Goal: Answer question/provide support: Share knowledge or assist other users

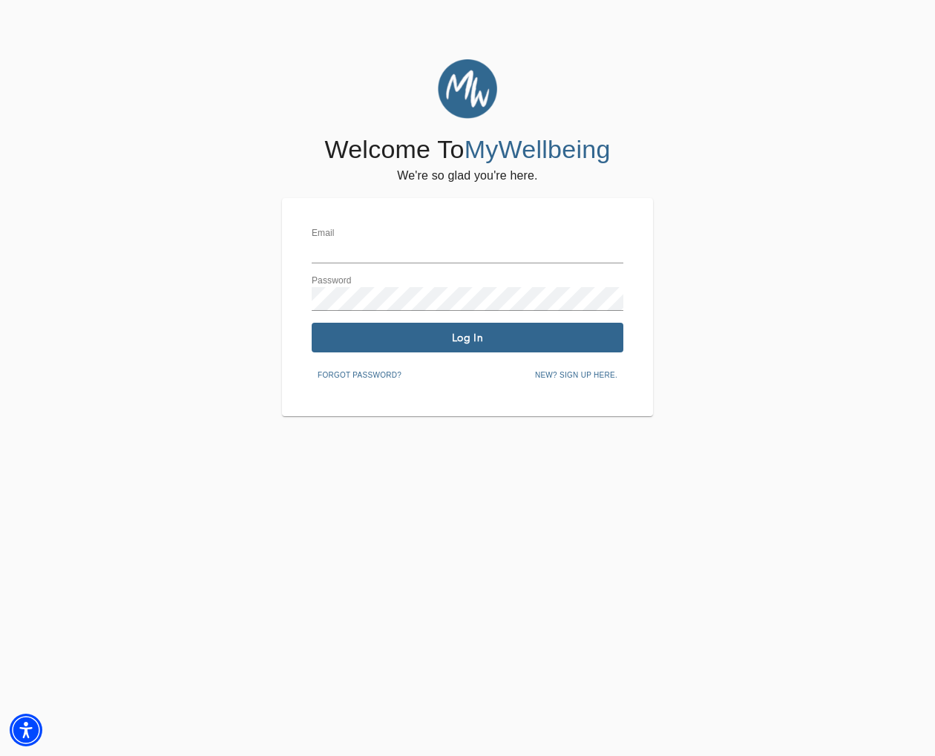
type input "[EMAIL_ADDRESS][DOMAIN_NAME]"
click at [479, 331] on span "Log In" at bounding box center [467, 338] width 300 height 14
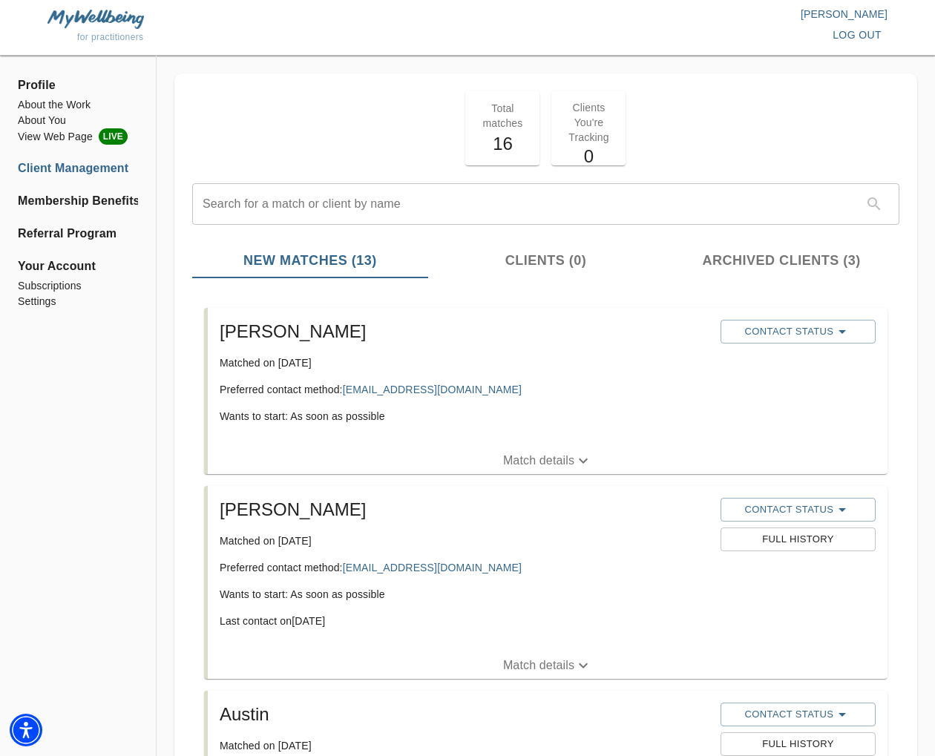
click at [541, 455] on p "Match details" at bounding box center [538, 461] width 71 height 18
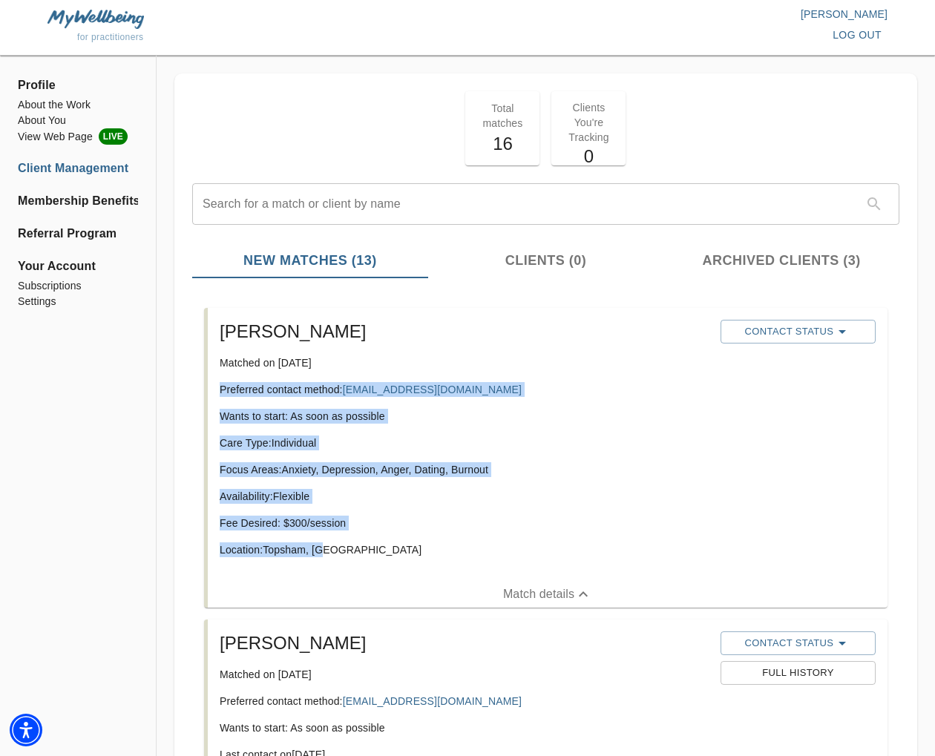
drag, startPoint x: 313, startPoint y: 516, endPoint x: 232, endPoint y: 387, distance: 152.3
click at [217, 385] on div "[PERSON_NAME] Matched on [DATE] Preferred contact method: [EMAIL_ADDRESS][DOMAI…" at bounding box center [464, 444] width 501 height 261
copy div "Preferred contact method: [EMAIL_ADDRESS][DOMAIN_NAME] Wants to start: As soon …"
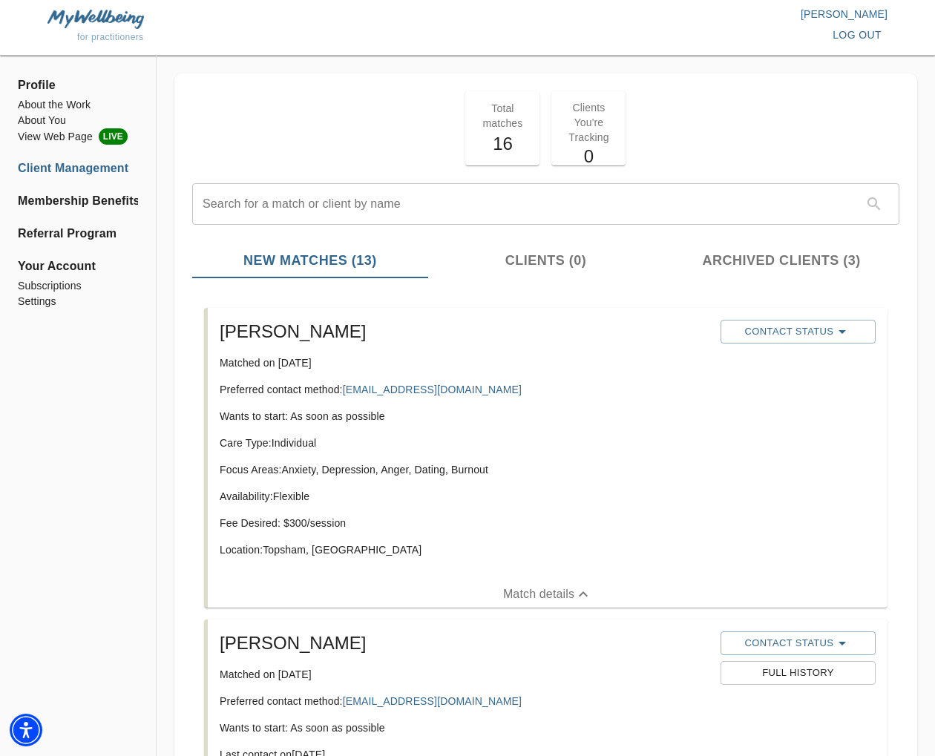
click at [490, 350] on div "[PERSON_NAME] Matched on [DATE] Preferred contact method: [EMAIL_ADDRESS][DOMAI…" at bounding box center [464, 444] width 501 height 261
copy link "[EMAIL_ADDRESS][DOMAIN_NAME]"
drag, startPoint x: 441, startPoint y: 510, endPoint x: 373, endPoint y: 532, distance: 71.6
click at [441, 510] on div "Care Type: Individual Focus Areas: Anxiety, Depression, Anger, Dating, Burnout …" at bounding box center [464, 502] width 489 height 134
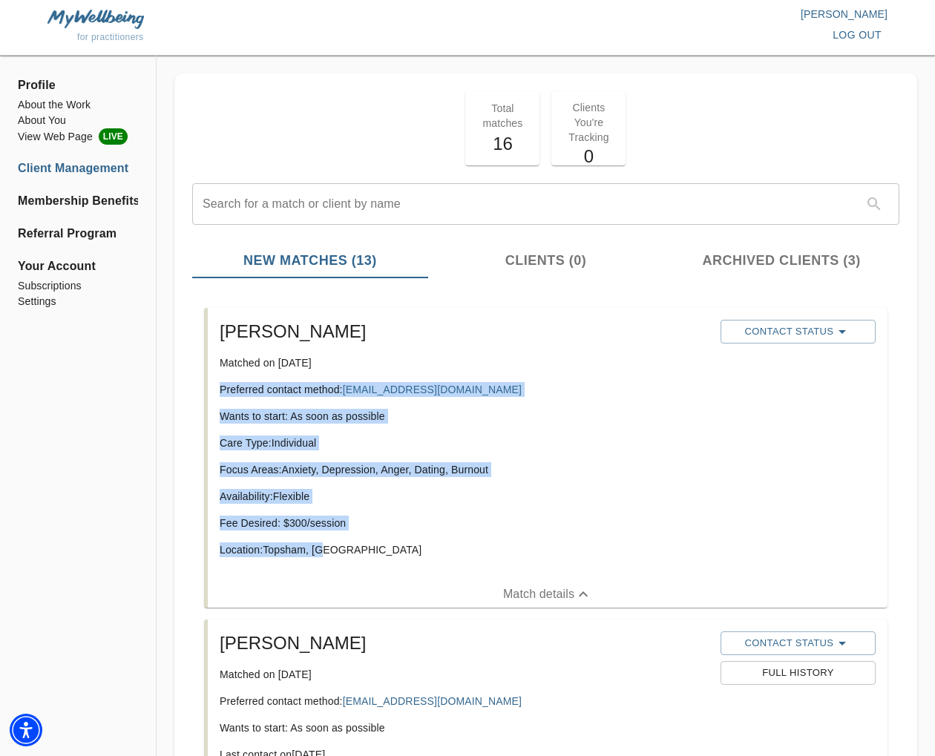
drag, startPoint x: 351, startPoint y: 548, endPoint x: 233, endPoint y: 387, distance: 199.5
click at [205, 373] on div "[PERSON_NAME] Matched on [DATE] Preferred contact method: [EMAIL_ADDRESS][DOMAI…" at bounding box center [545, 458] width 683 height 300
copy div "Preferred contact method: [EMAIL_ADDRESS][DOMAIN_NAME] Wants to start: As soon …"
click at [512, 488] on div "Care Type: Individual Focus Areas: Anxiety, Depression, Anger, Dating, Burnout …" at bounding box center [464, 502] width 489 height 134
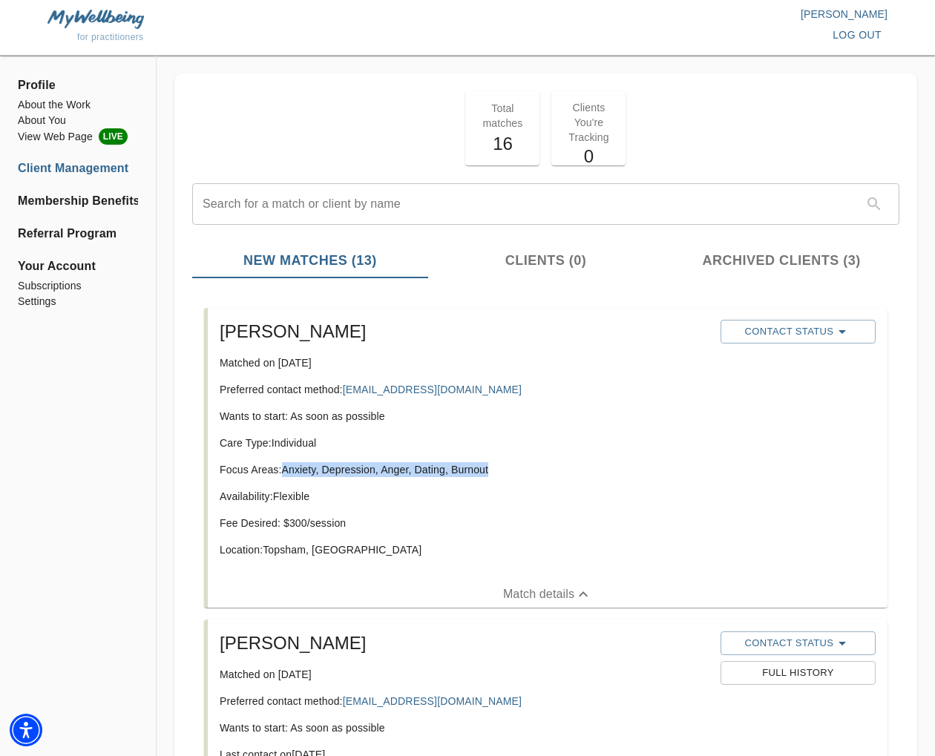
drag, startPoint x: 490, startPoint y: 471, endPoint x: 286, endPoint y: 473, distance: 203.3
click at [286, 473] on p "Focus Areas: Anxiety, Depression, Anger, Dating, Burnout" at bounding box center [464, 469] width 489 height 15
copy p "Anxiety, Depression, Anger, Dating, Burnout"
click at [780, 334] on span "Contact Status" at bounding box center [798, 332] width 140 height 18
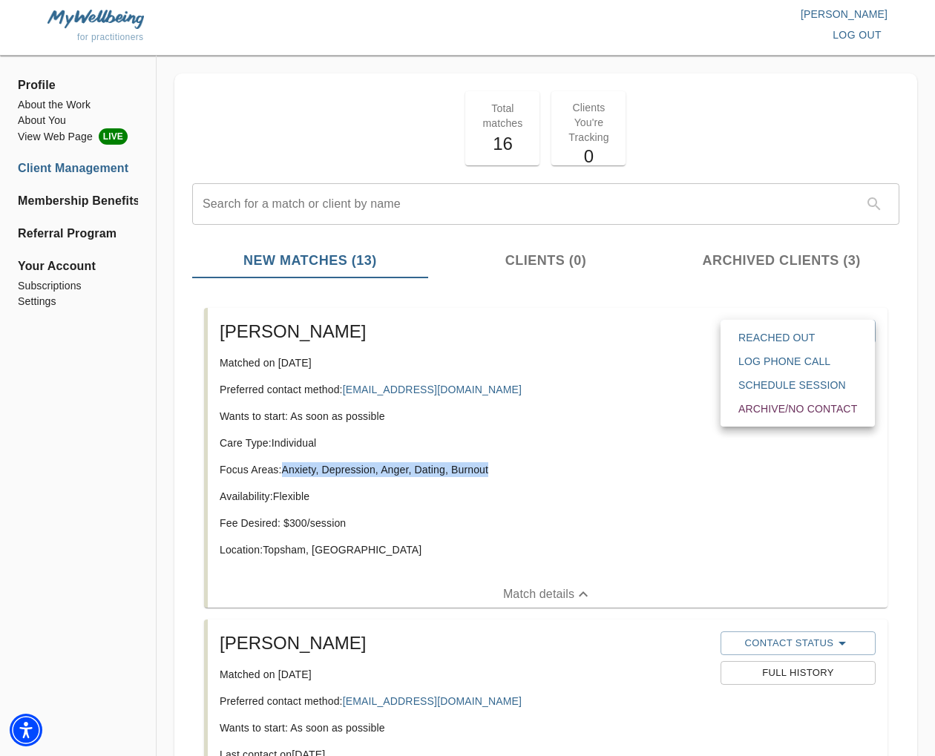
click at [780, 339] on span "Reached Out" at bounding box center [797, 337] width 119 height 15
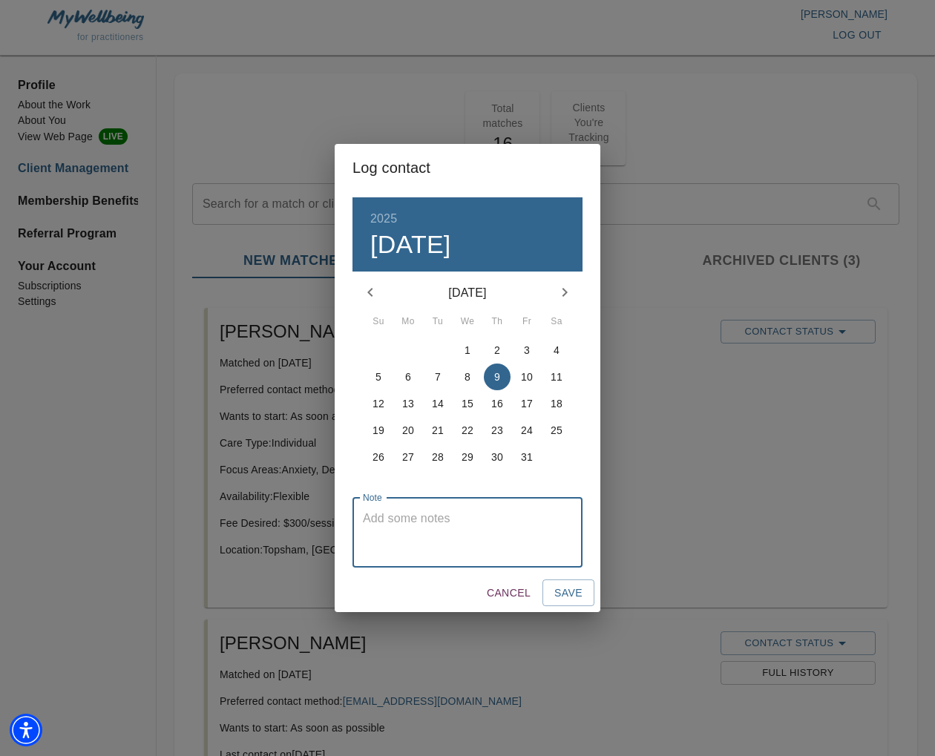
click at [444, 526] on textarea at bounding box center [467, 532] width 209 height 42
type textarea "initial email sent"
click at [562, 599] on span "Save" at bounding box center [568, 593] width 28 height 19
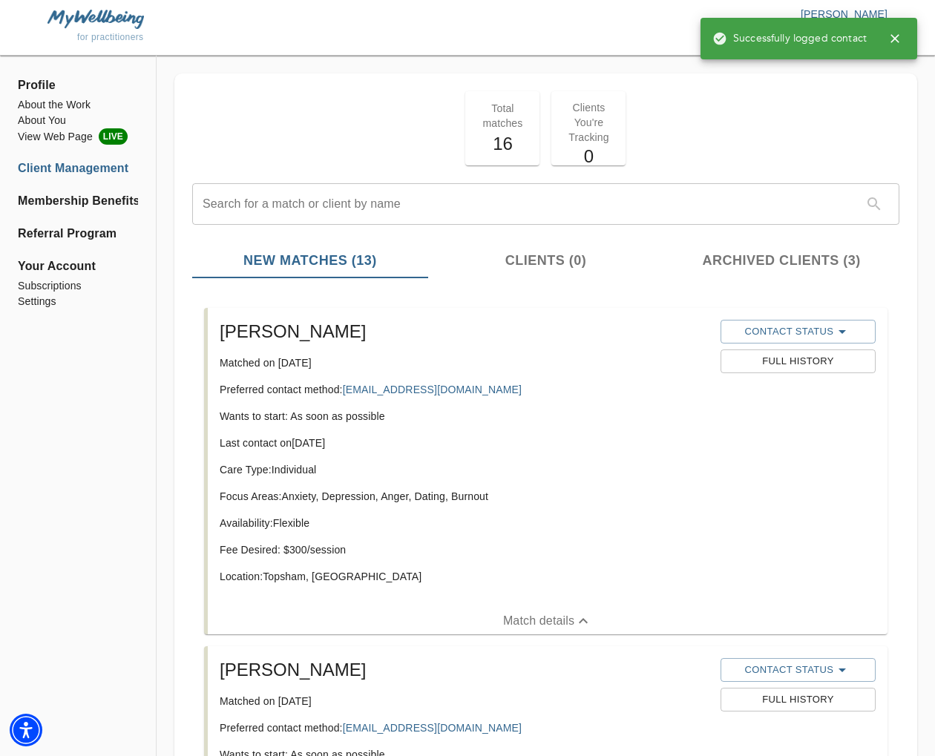
click at [895, 38] on icon "button" at bounding box center [894, 38] width 9 height 9
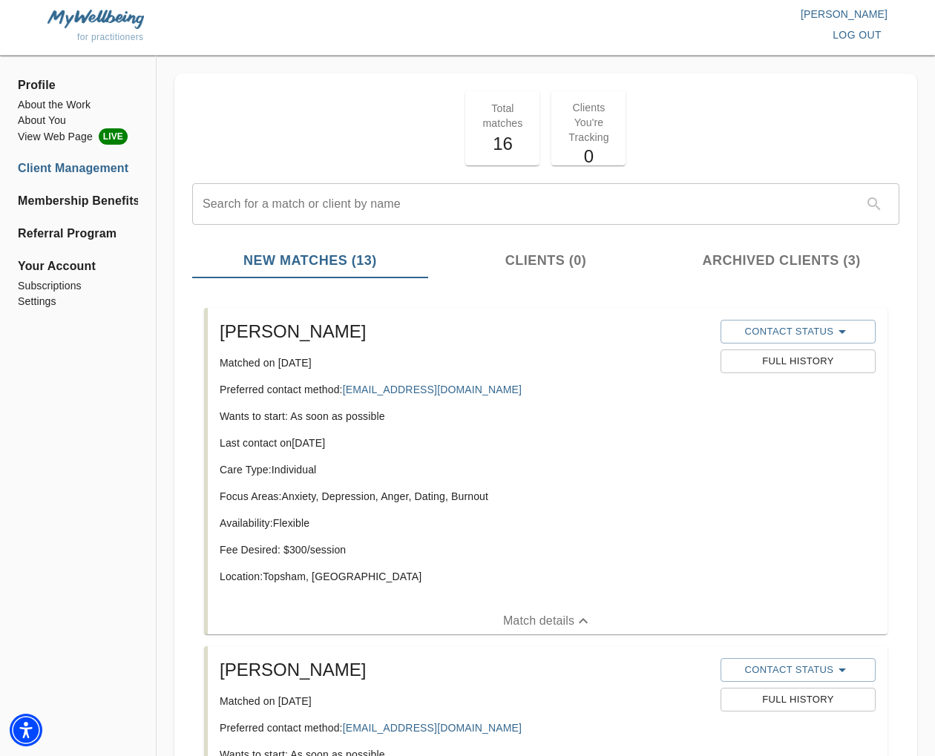
click at [876, 36] on span "log out" at bounding box center [856, 35] width 49 height 19
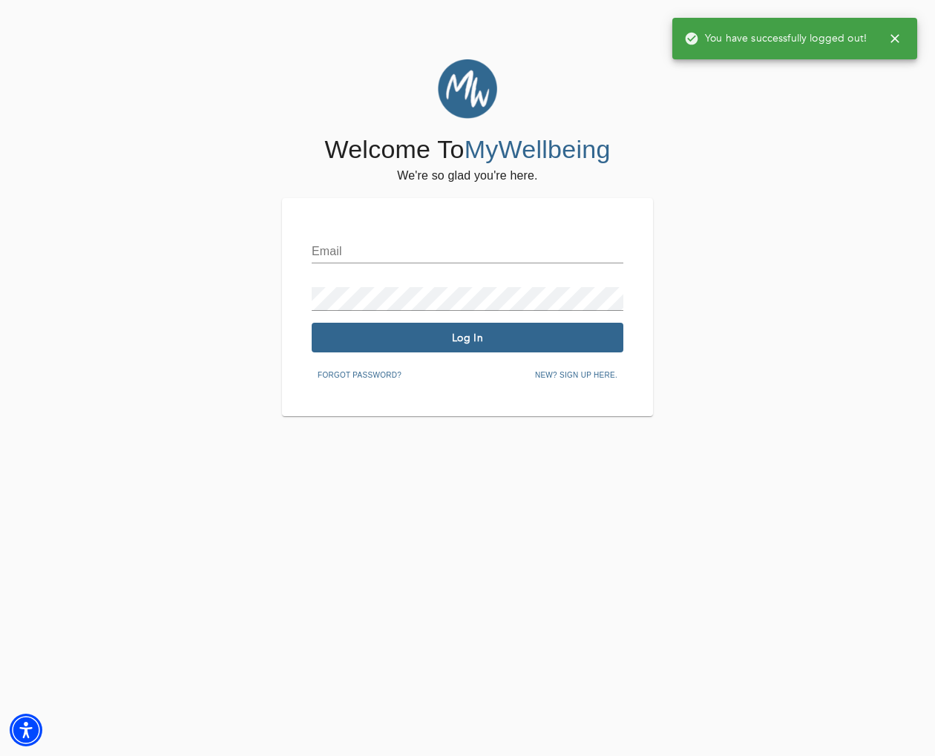
type input "[EMAIL_ADDRESS][DOMAIN_NAME]"
